Goal: Information Seeking & Learning: Understand process/instructions

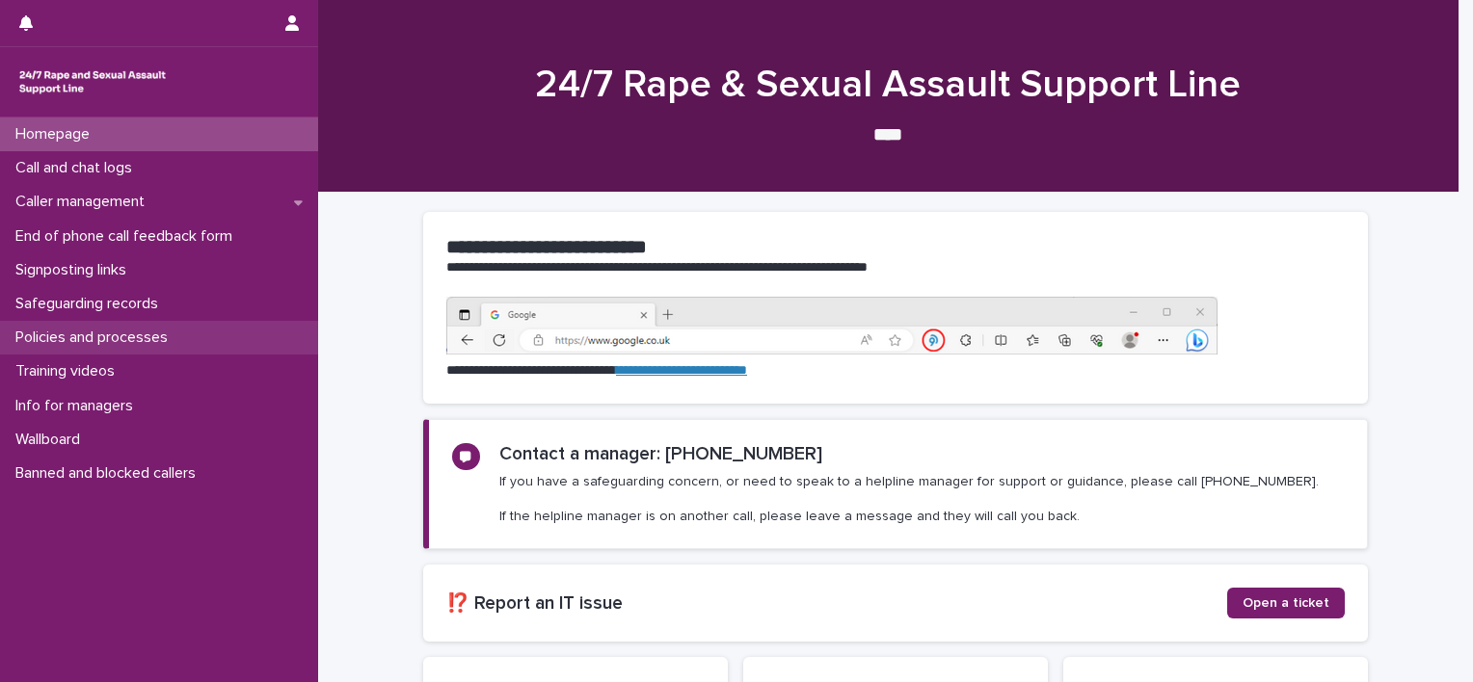
click at [81, 335] on p "Policies and processes" at bounding box center [95, 338] width 175 height 18
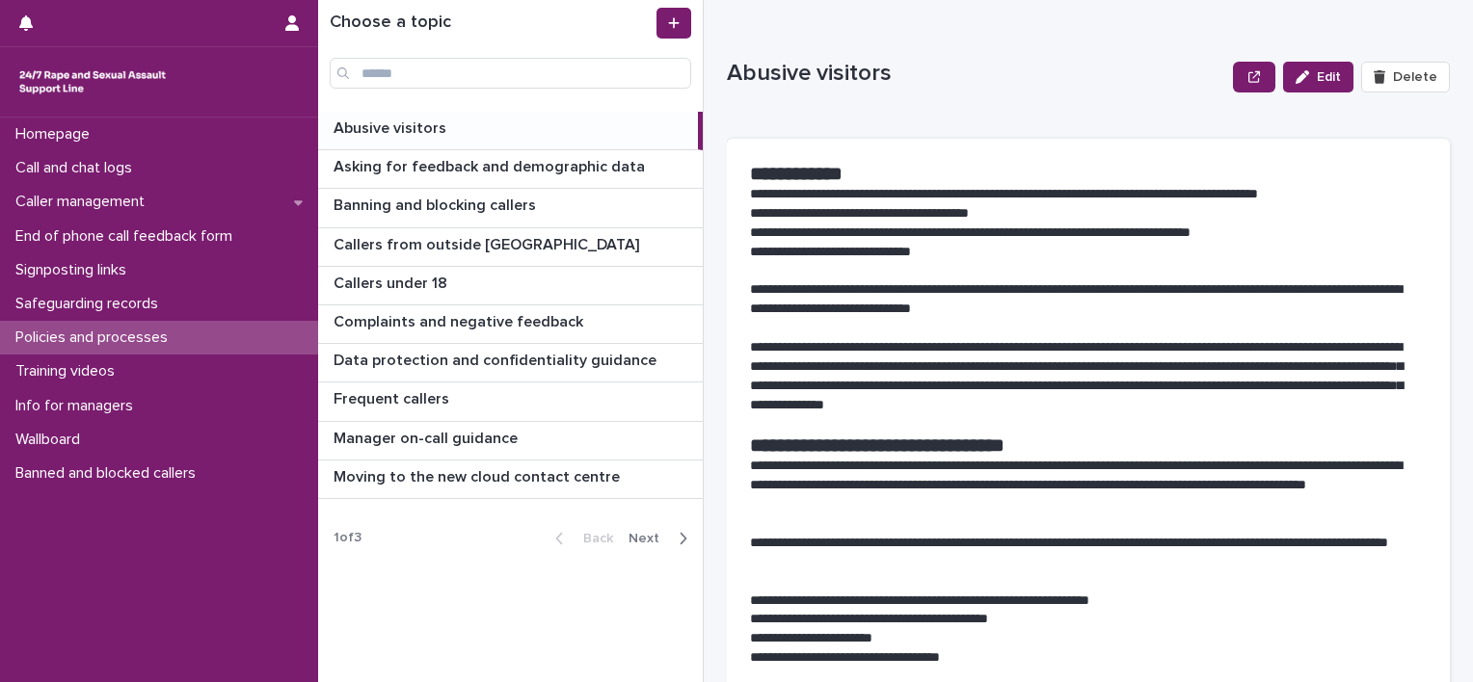
click at [652, 533] on span "Next" at bounding box center [649, 538] width 42 height 13
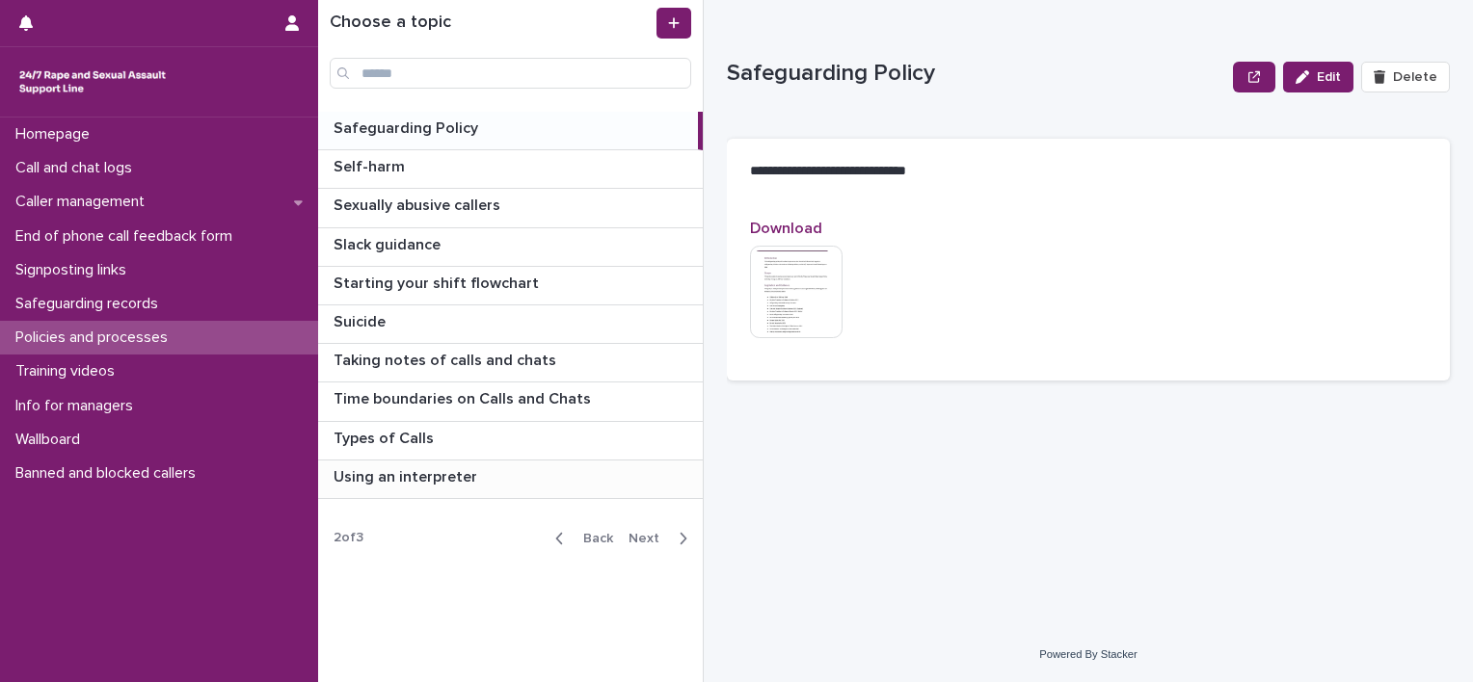
click at [403, 477] on p "Using an interpreter" at bounding box center [406, 476] width 147 height 22
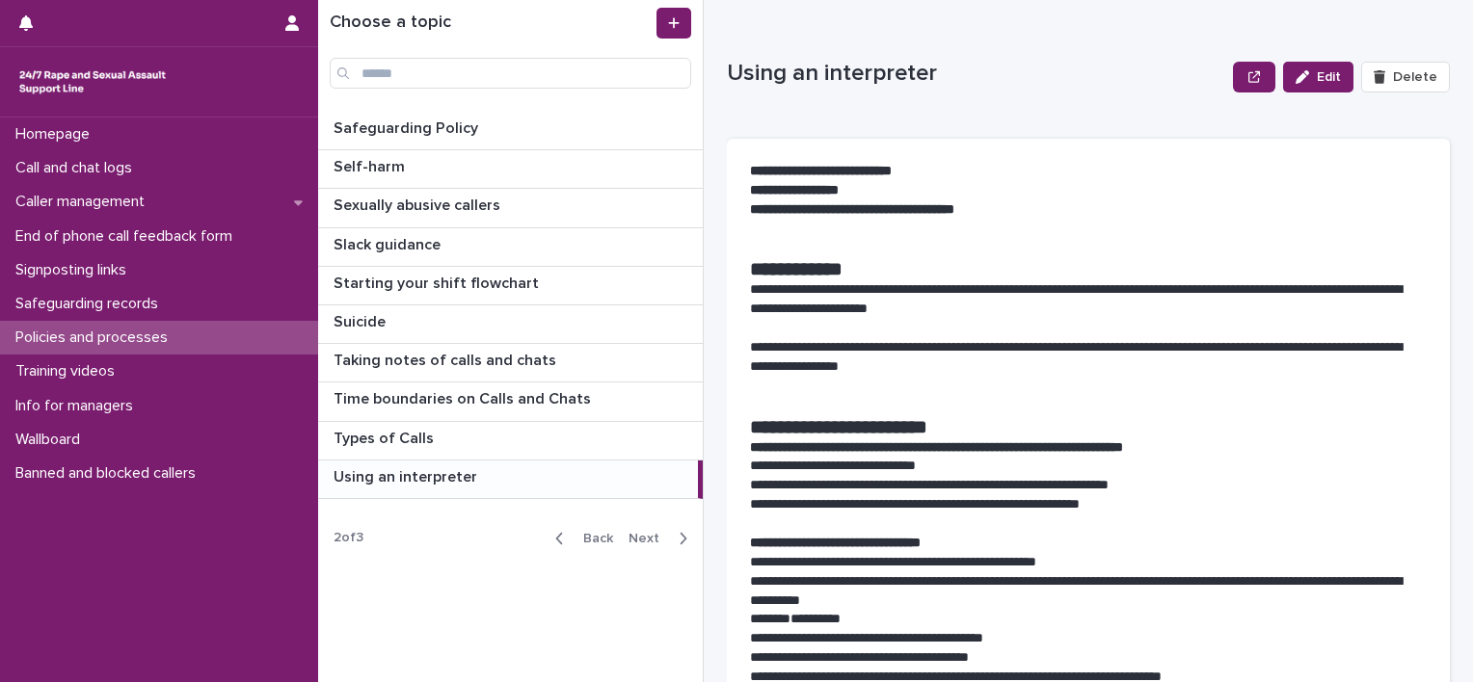
click at [1132, 270] on h1 "**********" at bounding box center [1088, 268] width 677 height 23
